Goal: Information Seeking & Learning: Learn about a topic

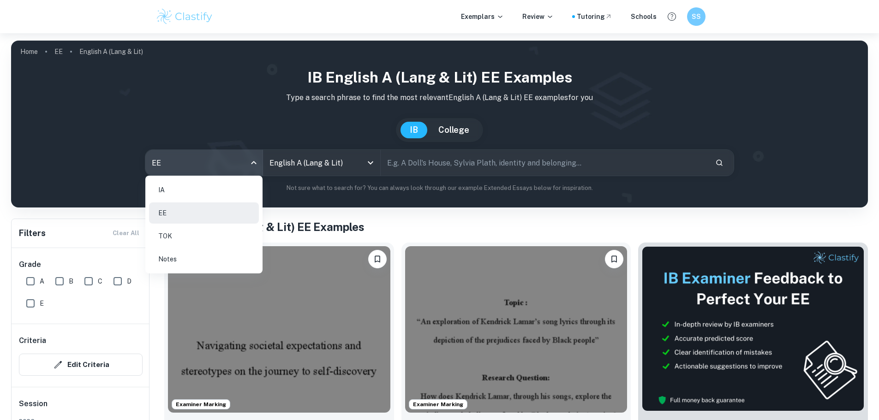
click at [200, 159] on body "We value your privacy We use cookies to enhance your browsing experience, serve…" at bounding box center [439, 243] width 879 height 420
click at [198, 189] on li "IA" at bounding box center [204, 189] width 110 height 21
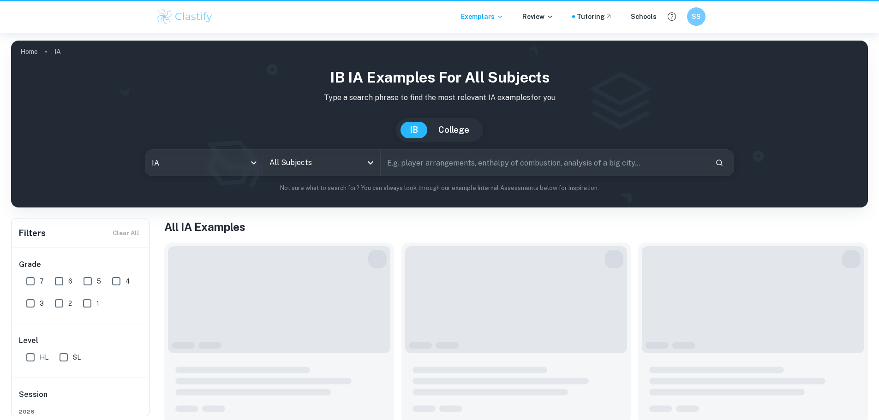
click at [319, 173] on div "All Subjects" at bounding box center [321, 163] width 117 height 26
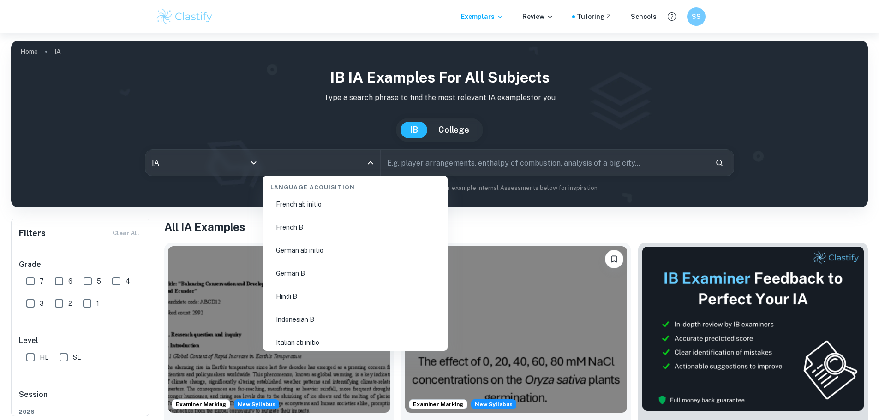
scroll to position [784, 0]
click at [454, 156] on input "text" at bounding box center [544, 163] width 327 height 26
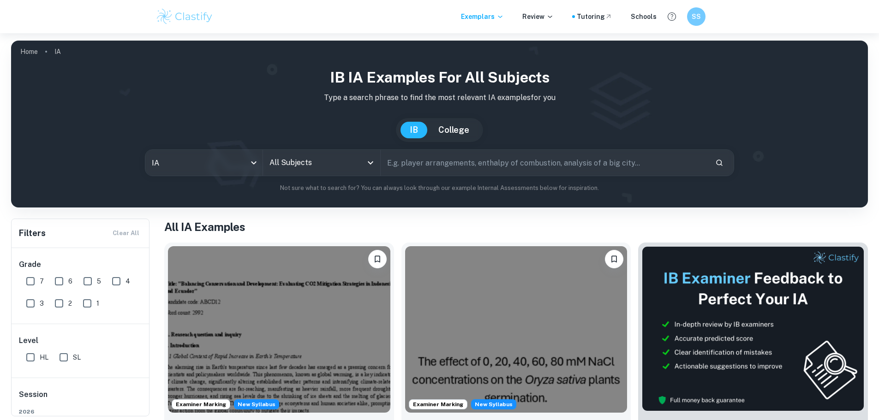
drag, startPoint x: 338, startPoint y: 155, endPoint x: 333, endPoint y: 158, distance: 5.4
click at [338, 156] on input "All Subjects" at bounding box center [314, 163] width 95 height 18
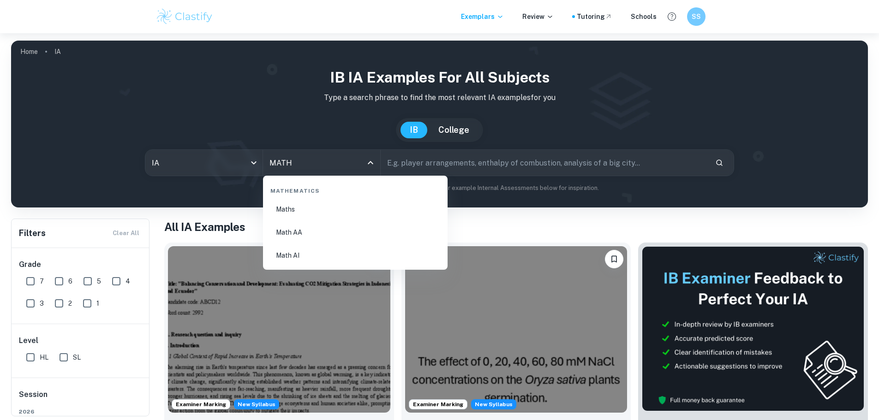
click at [302, 233] on li "Math AA" at bounding box center [355, 232] width 177 height 21
type input "Math AA"
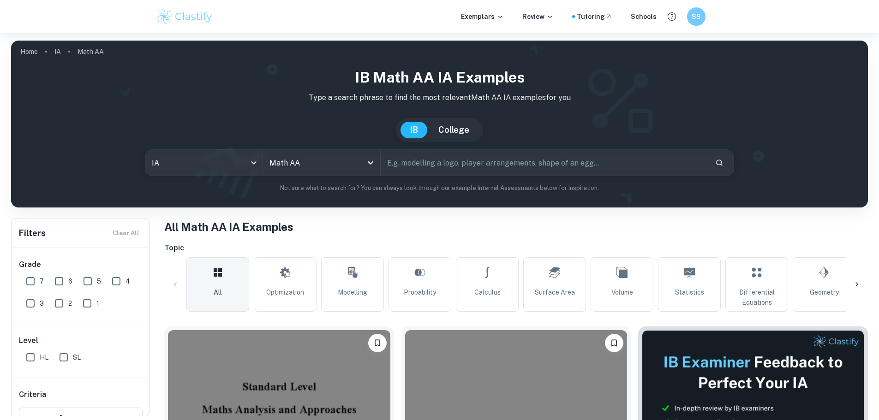
click at [25, 354] on input "HL" at bounding box center [30, 357] width 18 height 18
checkbox input "true"
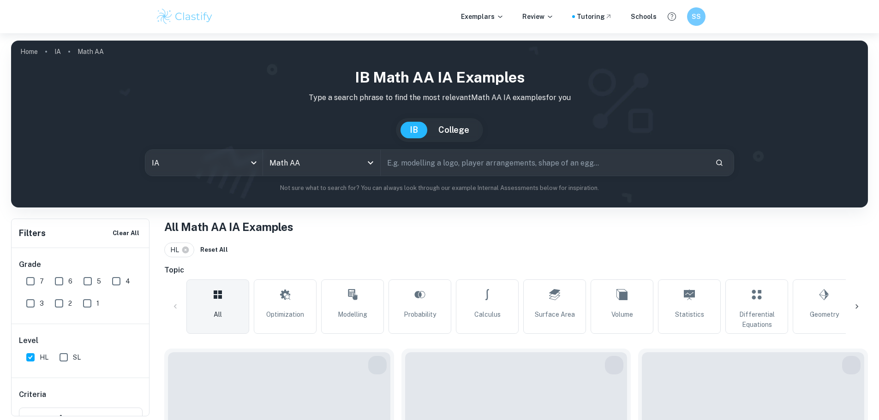
click at [28, 280] on input "7" at bounding box center [30, 281] width 18 height 18
checkbox input "true"
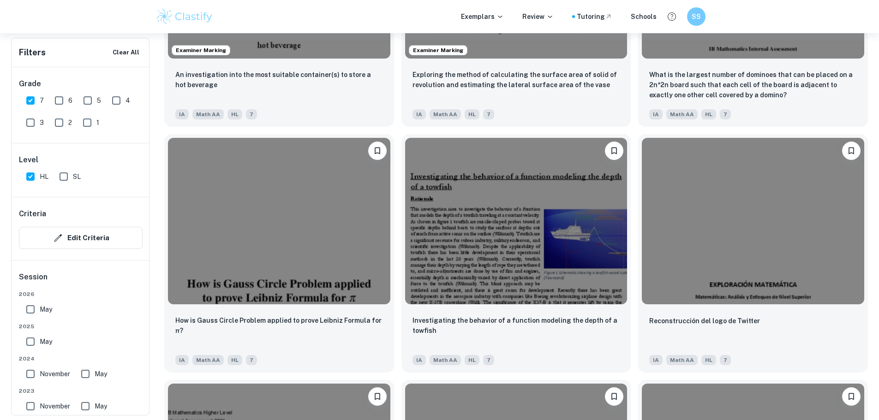
scroll to position [1199, 0]
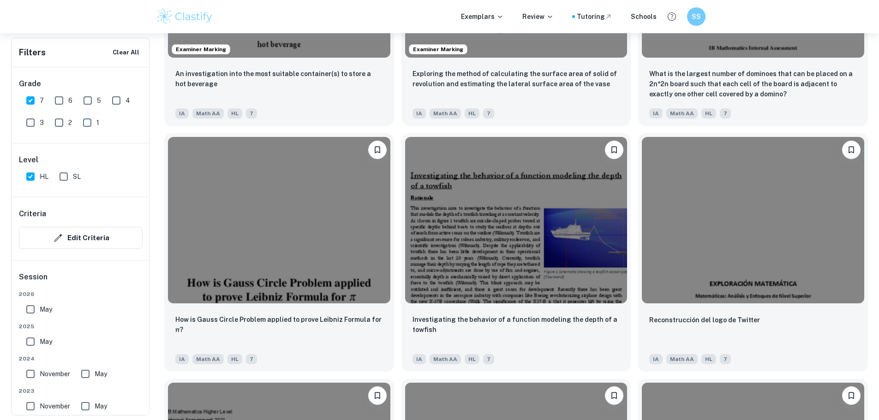
click at [579, 378] on div "Examiner Marking Modeling Monopoly as a Markov Chain IA Math AA HL 7 Examiner M…" at bounding box center [512, 249] width 711 height 2214
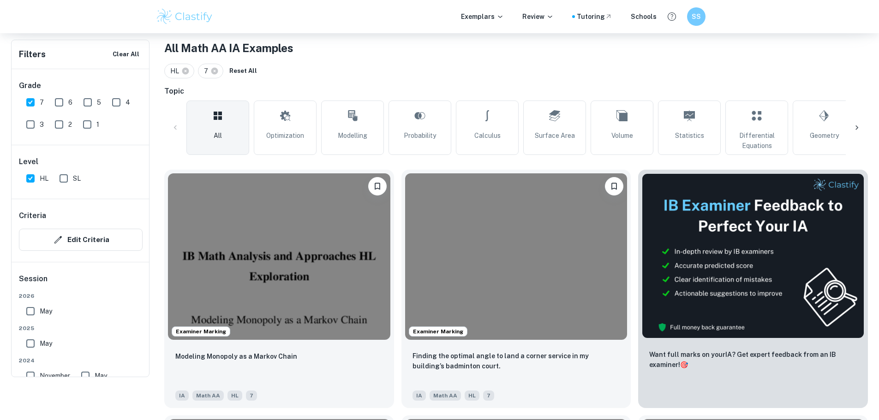
scroll to position [87, 0]
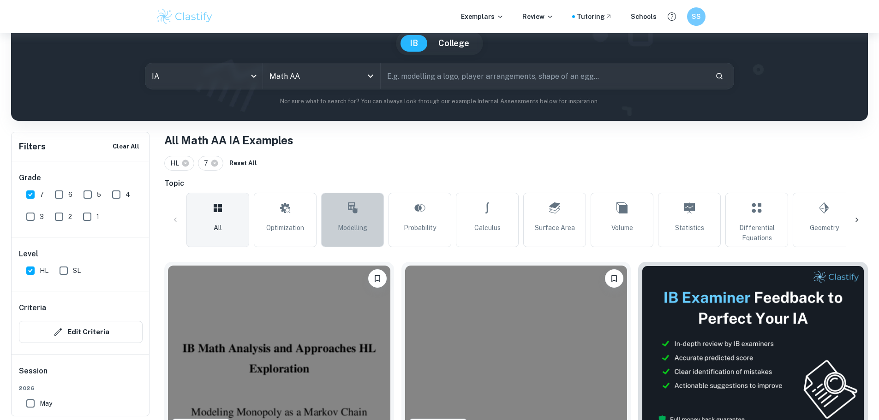
click at [349, 208] on icon at bounding box center [352, 208] width 11 height 22
type input "Modelling"
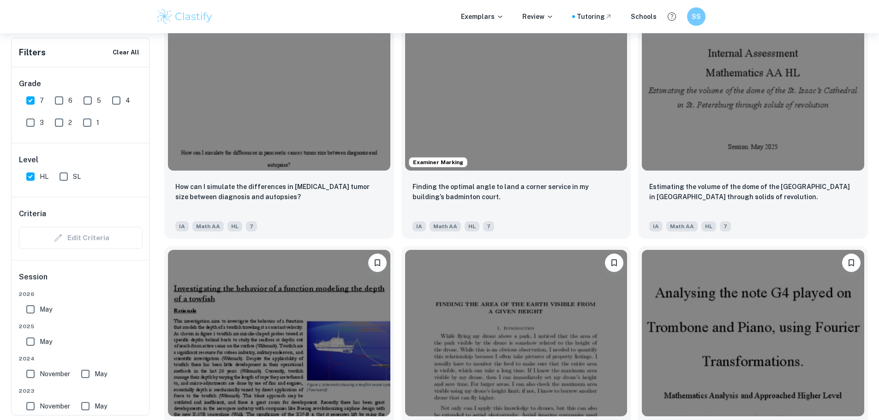
scroll to position [1009, 0]
